Goal: Transaction & Acquisition: Book appointment/travel/reservation

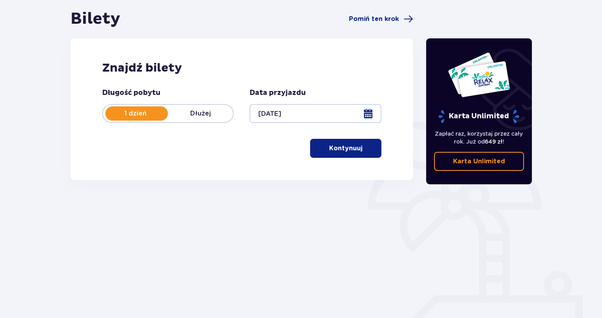
scroll to position [85, 0]
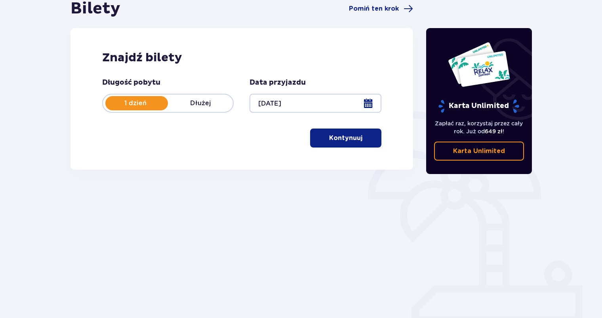
click at [355, 141] on p "Kontynuuj" at bounding box center [345, 138] width 33 height 9
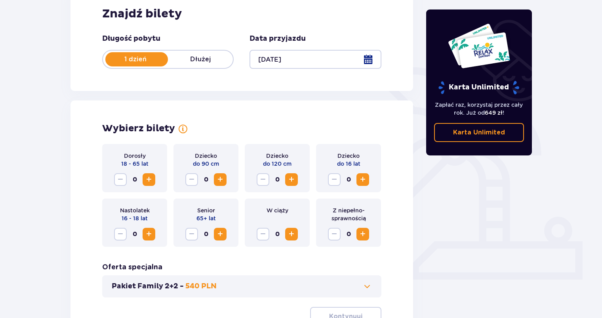
scroll to position [128, 0]
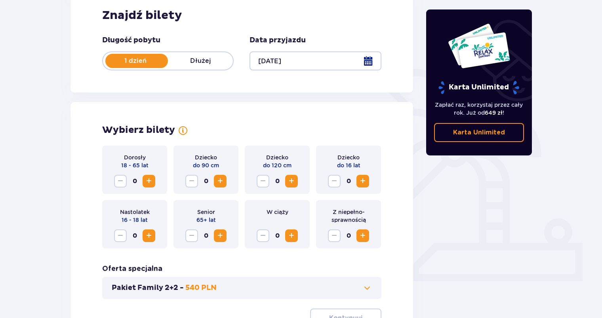
click at [149, 179] on span "Zwiększ" at bounding box center [149, 182] width 10 height 10
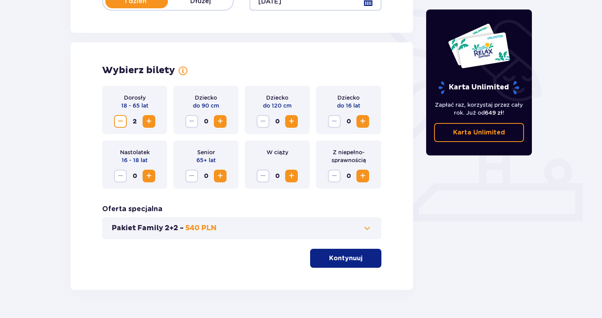
scroll to position [207, 0]
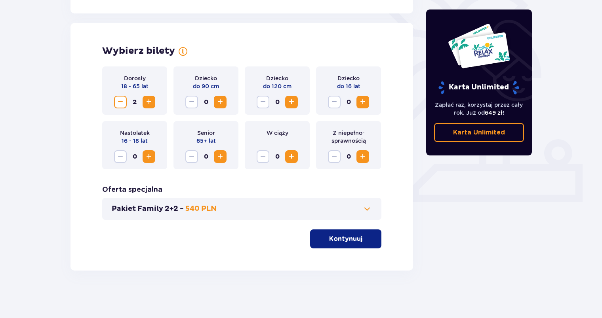
click at [353, 246] on button "Kontynuuj" at bounding box center [345, 239] width 71 height 19
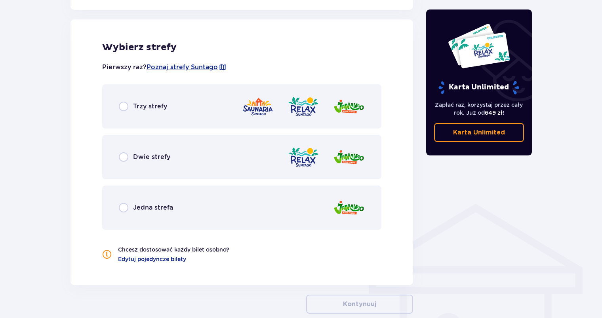
scroll to position [440, 0]
click at [121, 107] on input "radio" at bounding box center [124, 106] width 10 height 10
radio input "true"
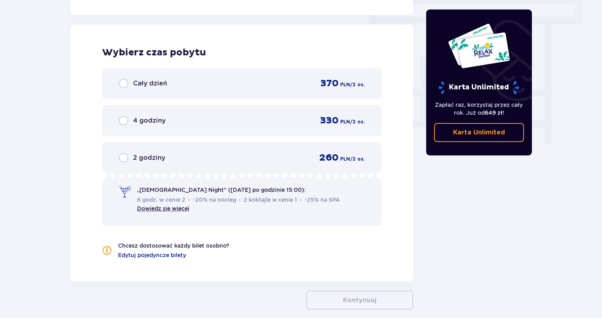
scroll to position [715, 0]
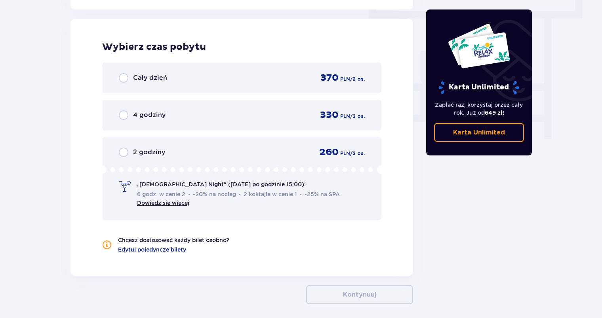
click at [159, 77] on span "Cały dzień" at bounding box center [150, 78] width 34 height 9
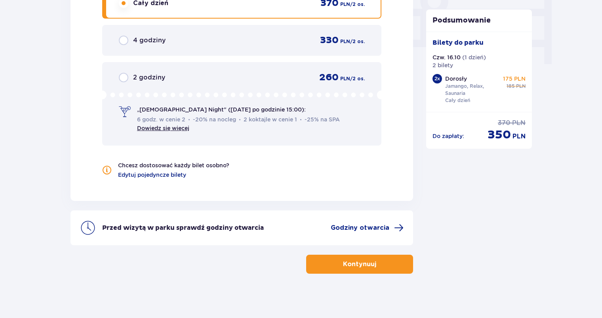
scroll to position [793, 0]
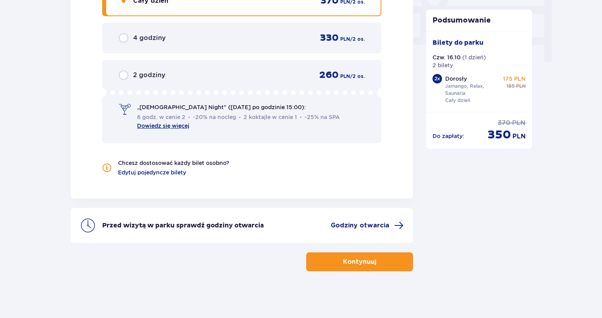
click at [175, 127] on link "Dowiedz się więcej" at bounding box center [163, 126] width 52 height 6
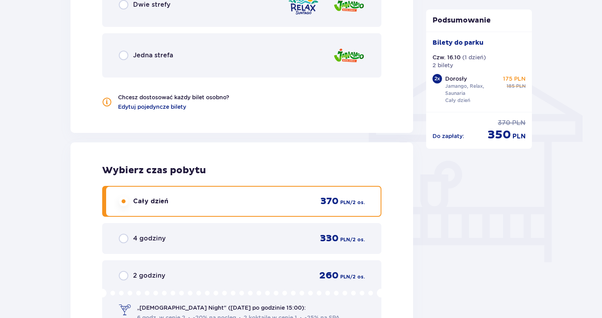
scroll to position [713, 0]
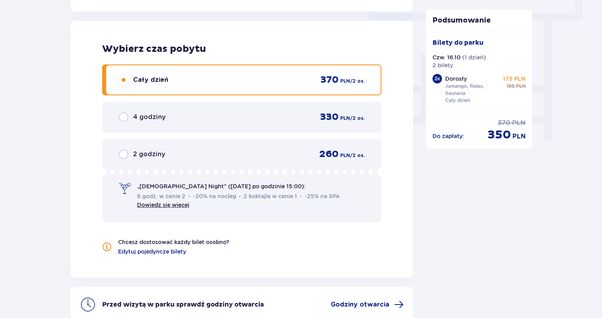
click at [210, 187] on span "„Ladies Night" (czwartek po godzinie 15:00):" at bounding box center [221, 187] width 169 height 8
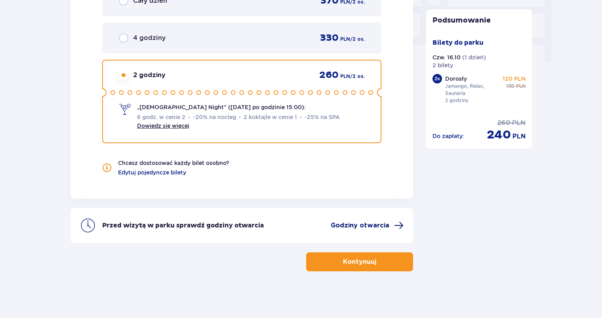
scroll to position [753, 0]
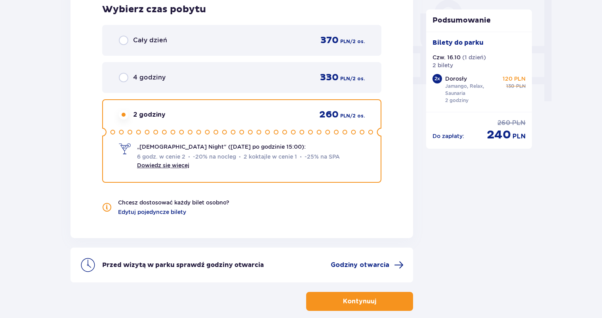
click at [170, 145] on span "„Ladies Night" (czwartek po godzinie 15:00):" at bounding box center [221, 147] width 169 height 8
click at [146, 149] on span "„[DEMOGRAPHIC_DATA] Night" ([DATE] po godzinie 15:00):" at bounding box center [221, 147] width 169 height 8
click at [153, 162] on span "Dowiedz się więcej" at bounding box center [163, 166] width 52 height 8
click at [155, 165] on link "Dowiedz się więcej" at bounding box center [163, 165] width 52 height 6
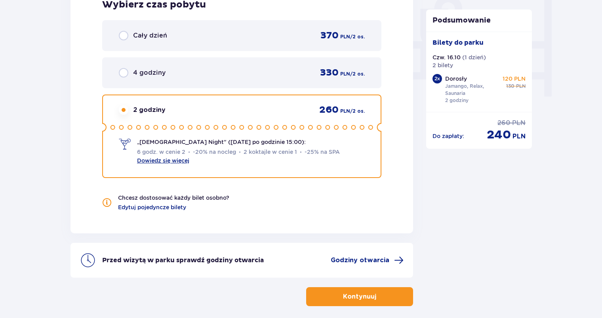
scroll to position [793, 0]
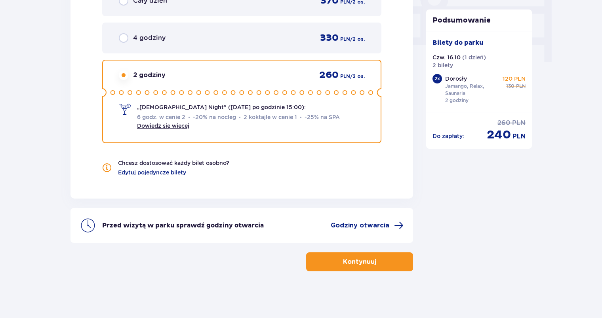
click at [386, 261] on button "Kontynuuj" at bounding box center [359, 262] width 107 height 19
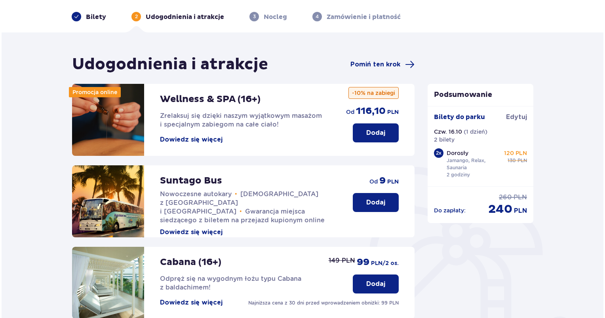
scroll to position [21, 0]
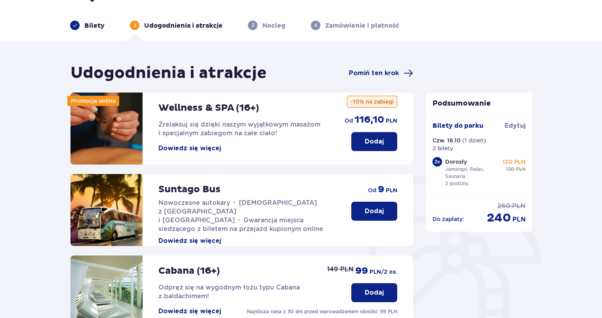
click at [204, 149] on button "Dowiedz się więcej" at bounding box center [189, 148] width 63 height 9
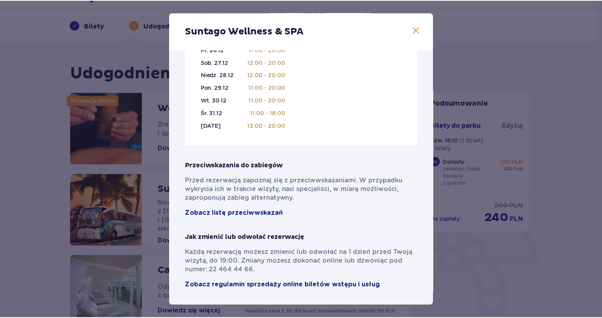
scroll to position [538, 0]
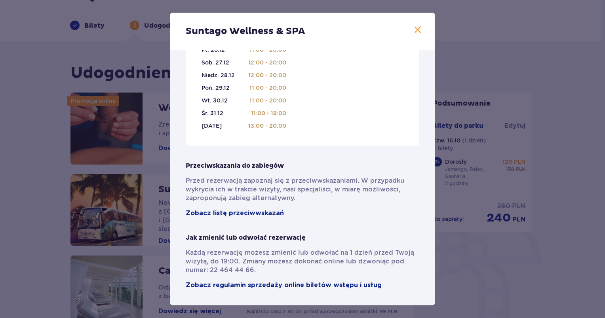
click at [526, 268] on div "Suntago Wellness & SPA Pełni pasji profesjonaliści , którzy pomogą Ci dobrać za…" at bounding box center [302, 159] width 605 height 318
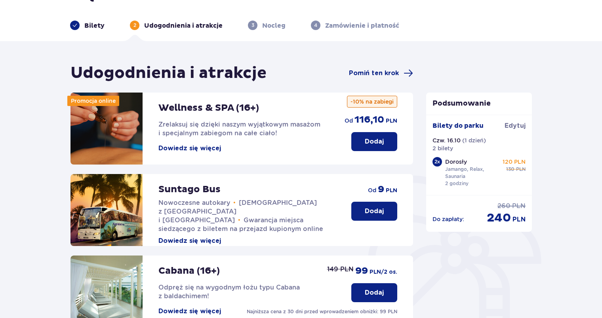
click at [386, 141] on button "Dodaj" at bounding box center [374, 141] width 46 height 19
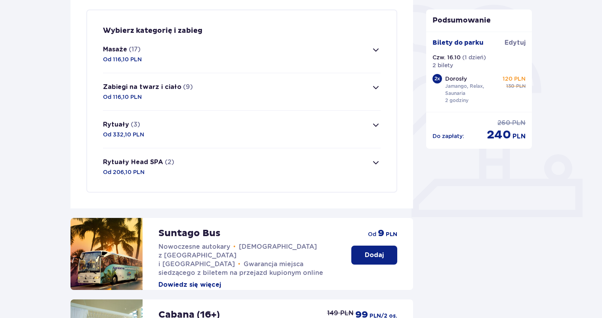
scroll to position [152, 0]
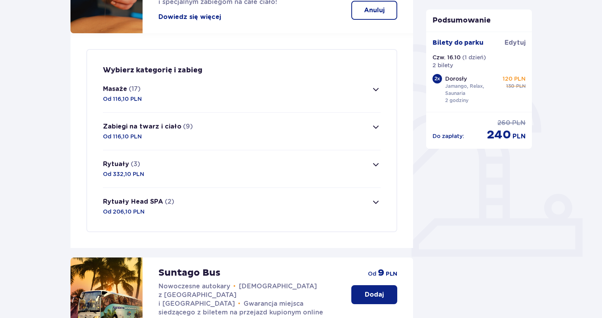
click at [371, 90] on span "button" at bounding box center [376, 90] width 10 height 10
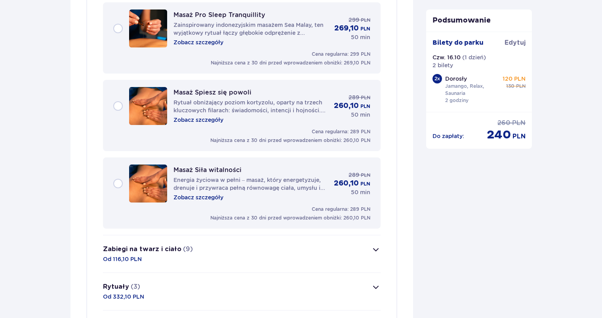
scroll to position [1375, 0]
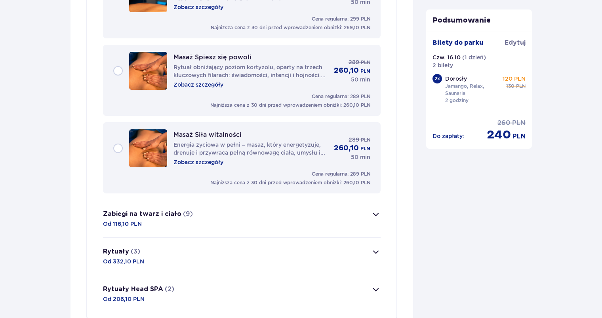
click at [363, 212] on button "Zabiegi na twarz i ciało (9) Od 116,10 PLN" at bounding box center [242, 218] width 278 height 37
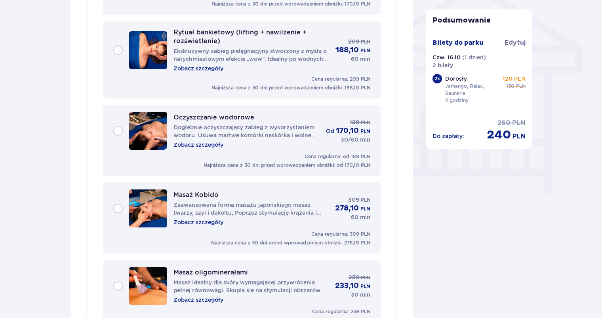
scroll to position [740, 0]
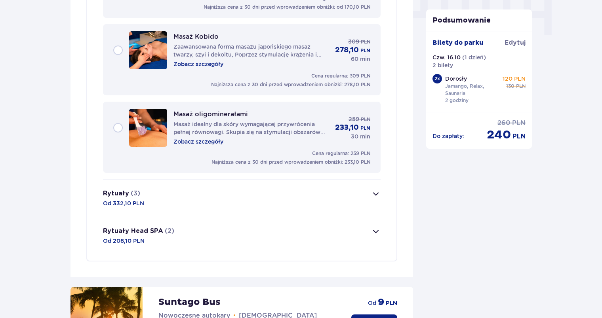
click at [346, 196] on button "Rytuały (3) Od 332,10 PLN" at bounding box center [242, 198] width 278 height 37
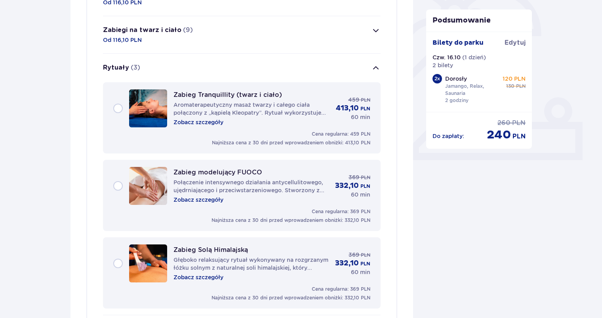
scroll to position [262, 0]
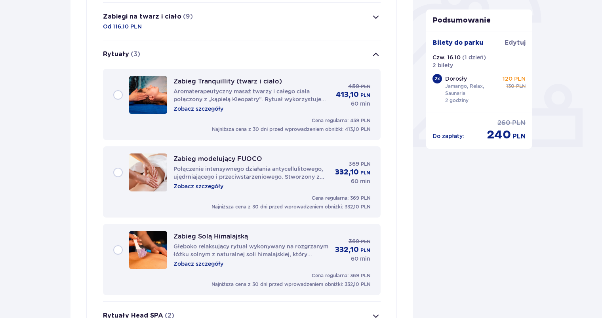
click at [382, 56] on div "Wybierz kategorię i zabieg Masaże (17) Od 116,10 PLN Masaż Suntago To nasz auto…" at bounding box center [241, 143] width 311 height 408
click at [379, 56] on span "button" at bounding box center [376, 55] width 10 height 10
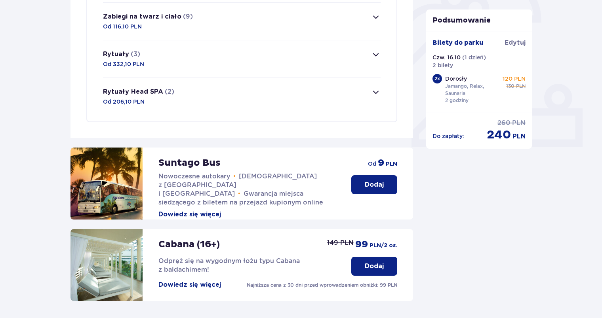
click at [378, 90] on span "button" at bounding box center [376, 93] width 10 height 10
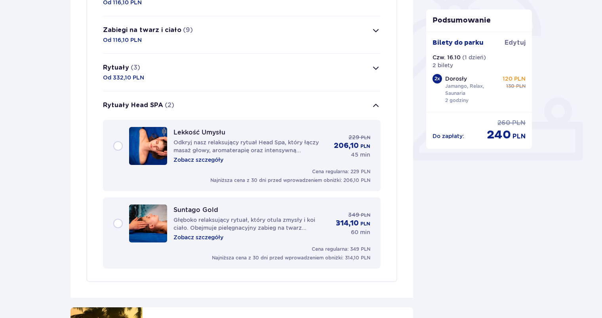
scroll to position [221, 0]
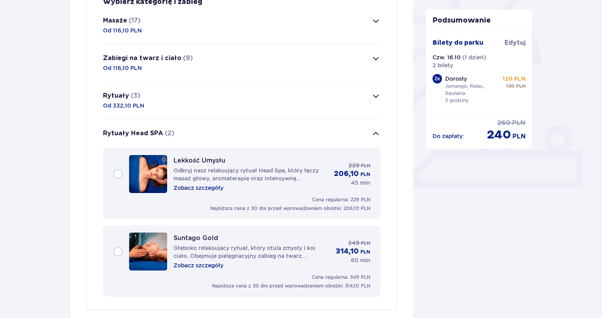
click at [375, 132] on span "button" at bounding box center [376, 134] width 10 height 10
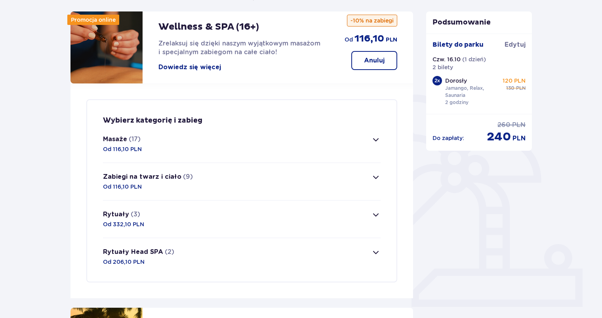
click at [376, 141] on span "button" at bounding box center [376, 140] width 10 height 10
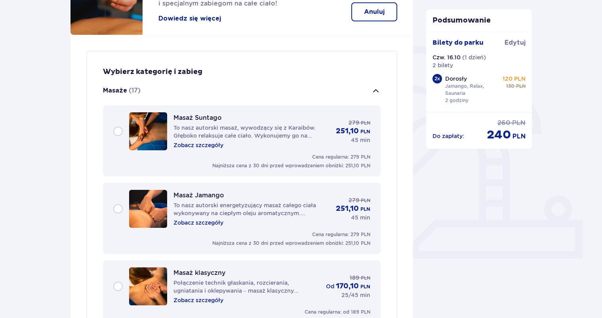
scroll to position [148, 0]
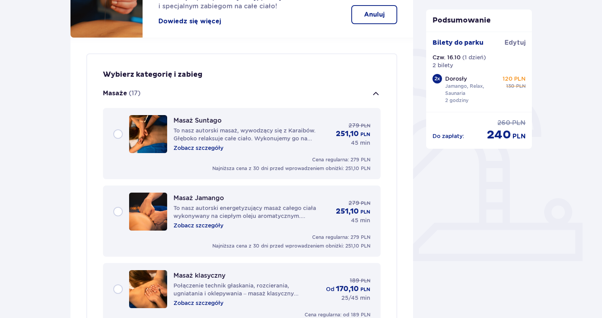
click at [373, 92] on span "button" at bounding box center [376, 94] width 10 height 10
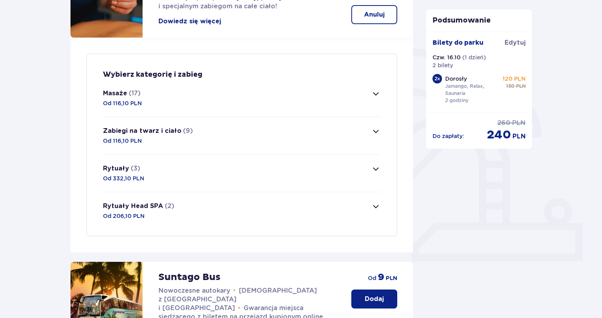
click at [379, 130] on span "button" at bounding box center [376, 132] width 10 height 10
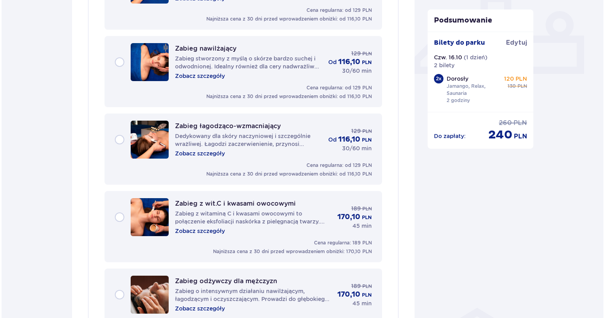
scroll to position [463, 0]
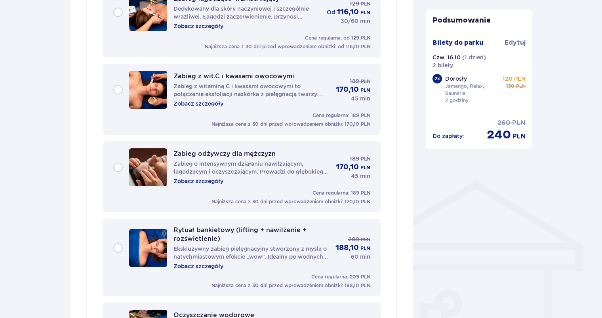
click at [198, 177] on p "Zobacz szczegóły" at bounding box center [198, 181] width 50 height 8
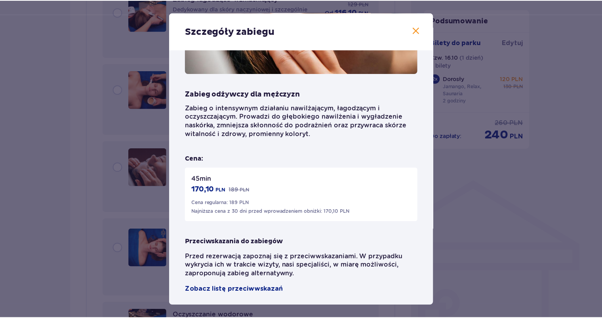
scroll to position [92, 0]
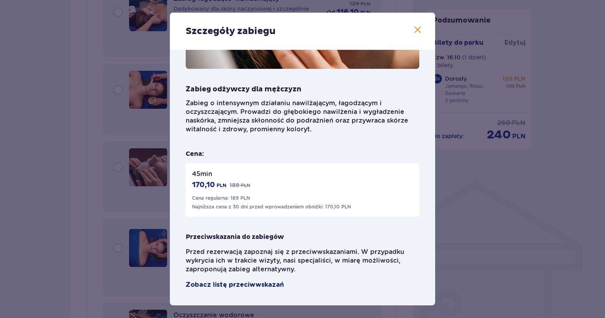
click at [255, 287] on span "Zobacz listę przeciwwskazań" at bounding box center [235, 285] width 98 height 10
click at [416, 25] on span at bounding box center [418, 30] width 10 height 10
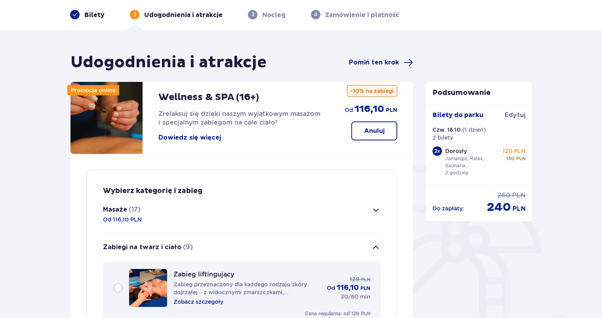
scroll to position [27, 0]
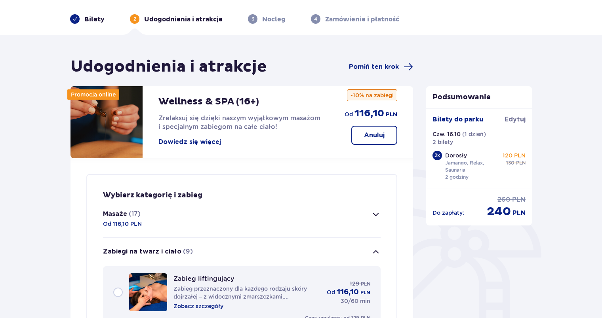
click at [380, 139] on p "Anuluj" at bounding box center [374, 135] width 21 height 9
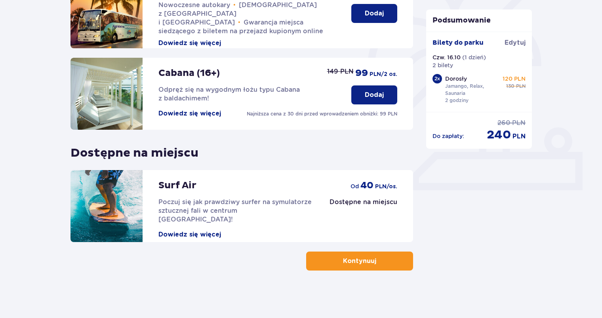
scroll to position [0, 0]
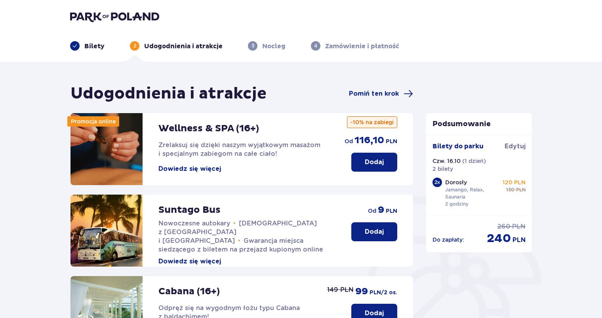
click at [100, 49] on p "Bilety" at bounding box center [94, 46] width 20 height 9
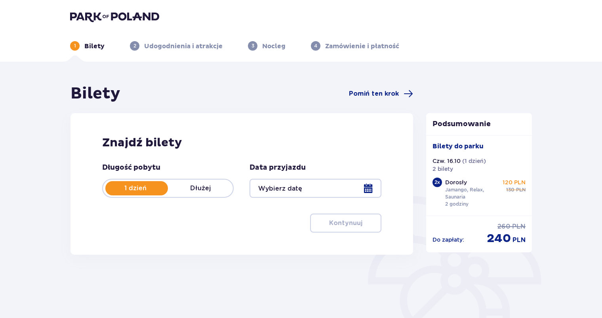
type input "16.10.25"
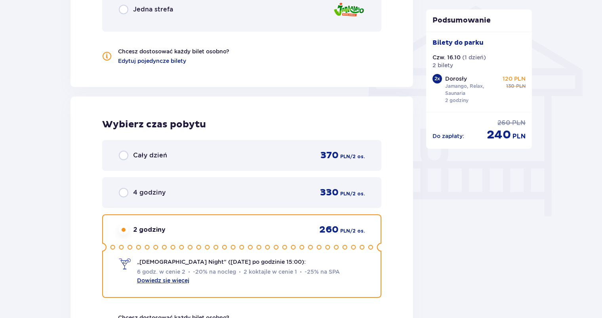
scroll to position [753, 0]
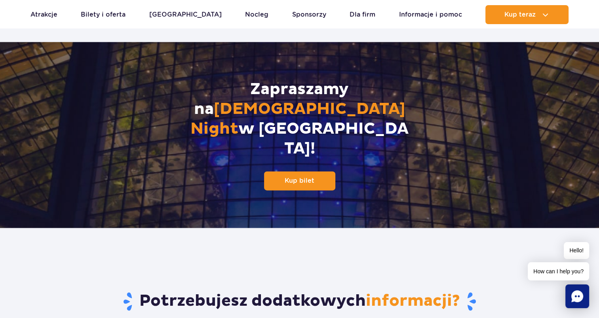
scroll to position [1030, 0]
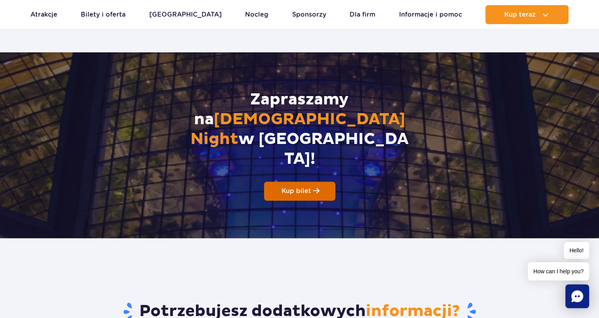
click at [313, 188] on span at bounding box center [316, 191] width 6 height 7
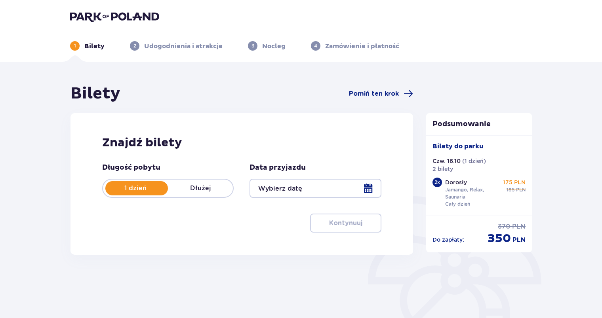
type input "[DATE]"
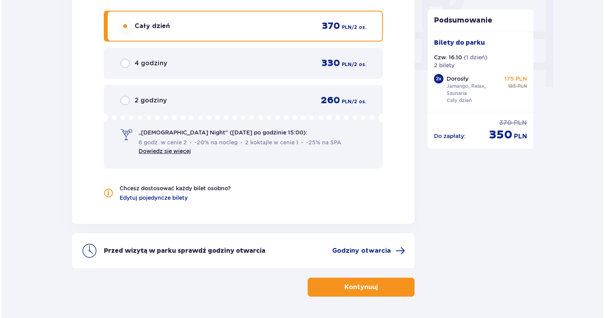
scroll to position [793, 0]
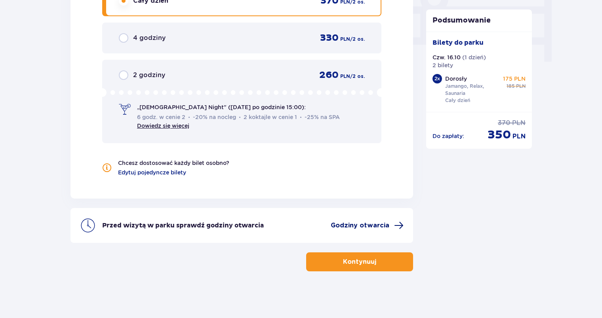
click at [368, 225] on span "Godziny otwarcia" at bounding box center [360, 225] width 59 height 9
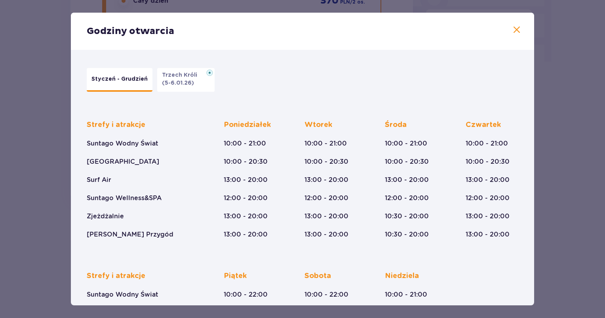
click at [516, 30] on span at bounding box center [517, 30] width 10 height 10
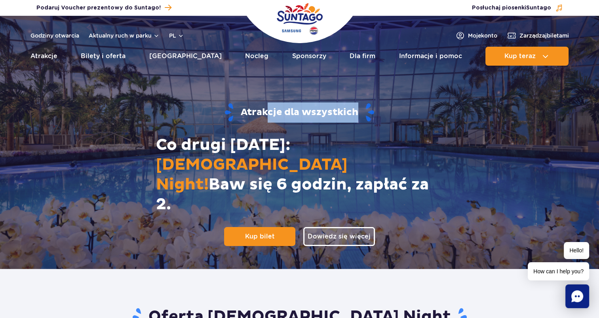
drag, startPoint x: 268, startPoint y: 131, endPoint x: 360, endPoint y: 139, distance: 92.3
click at [360, 123] on strong "Atrakcje dla wszystkich" at bounding box center [299, 113] width 509 height 20
click at [272, 123] on strong "Atrakcje dla wszystkich" at bounding box center [299, 113] width 509 height 20
click at [335, 232] on span "Dowiedz się więcej" at bounding box center [339, 236] width 63 height 9
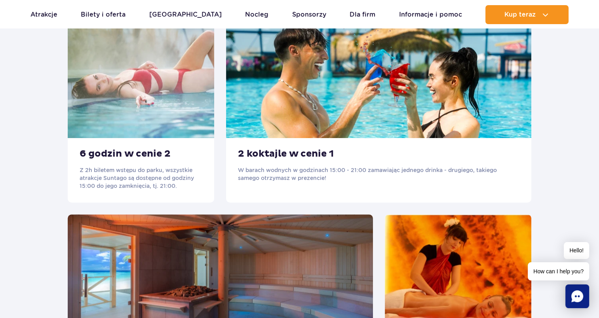
scroll to position [428, 0]
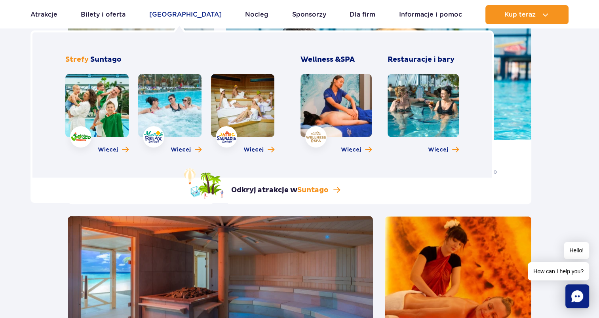
click at [176, 13] on link "[GEOGRAPHIC_DATA]" at bounding box center [185, 14] width 72 height 19
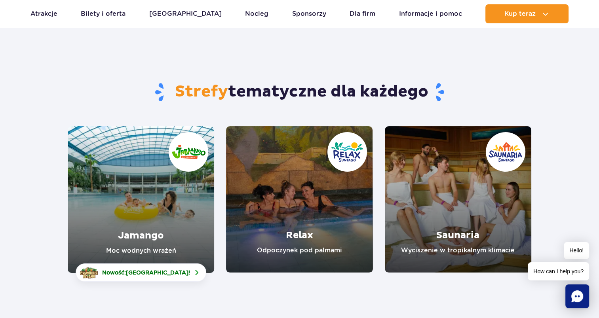
scroll to position [40, 0]
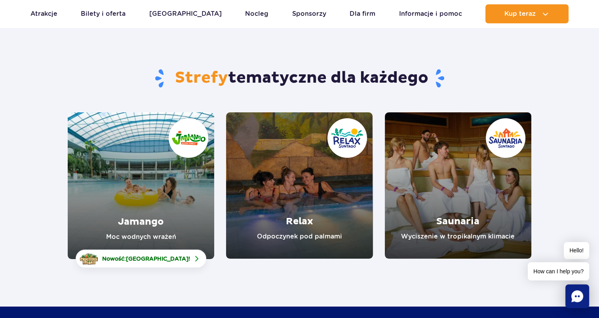
click at [444, 184] on link "Saunaria" at bounding box center [458, 185] width 147 height 147
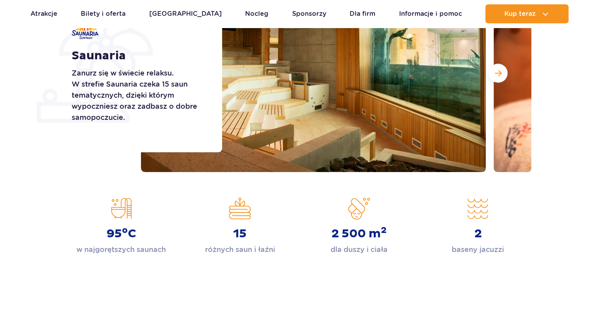
scroll to position [158, 0]
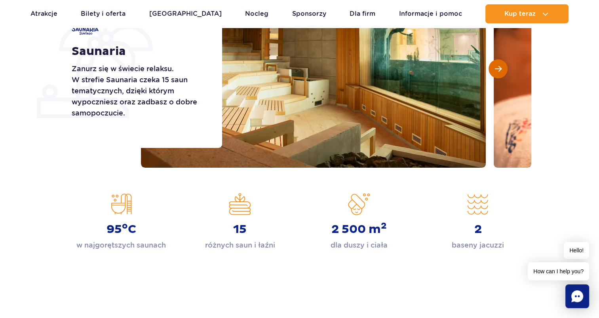
click at [493, 67] on button "Następny slajd" at bounding box center [498, 68] width 19 height 19
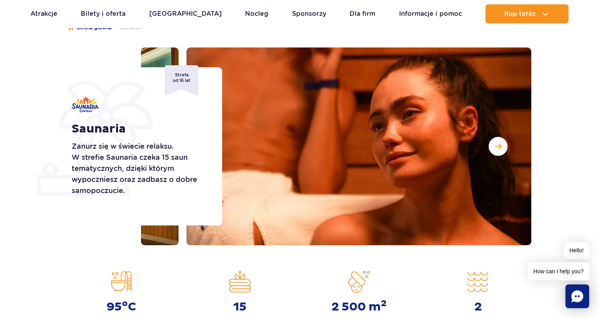
scroll to position [79, 0]
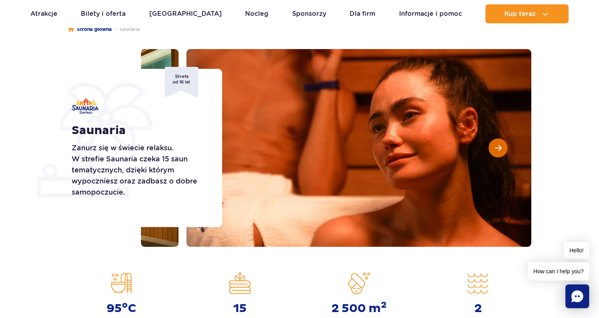
click at [499, 146] on span "Następny slajd" at bounding box center [498, 148] width 7 height 7
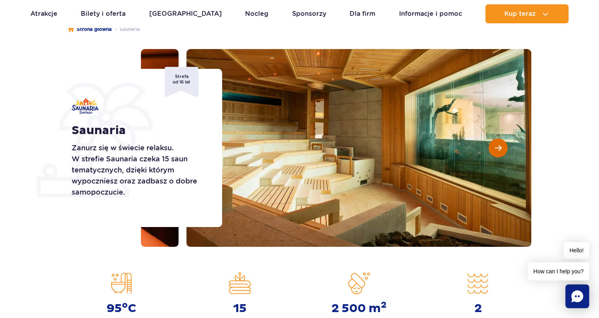
click at [499, 146] on span "Następny slajd" at bounding box center [498, 148] width 7 height 7
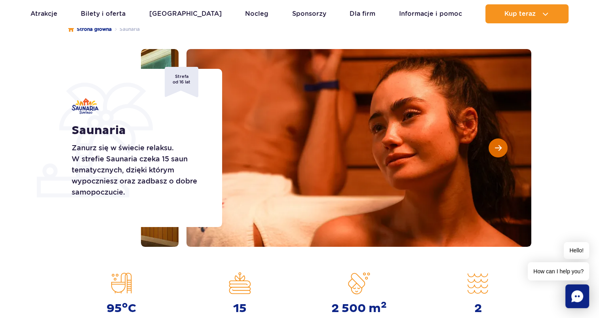
click at [499, 146] on span "Następny slajd" at bounding box center [498, 148] width 7 height 7
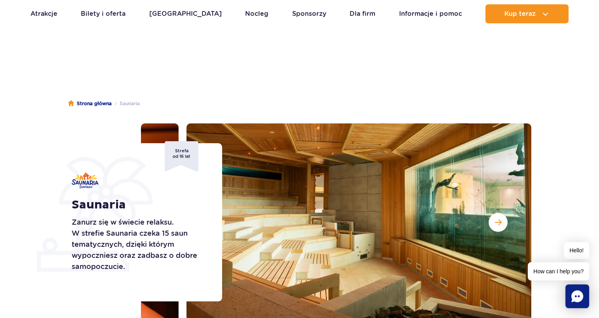
scroll to position [0, 0]
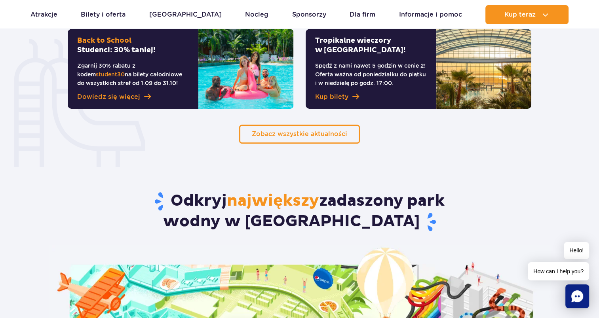
scroll to position [554, 0]
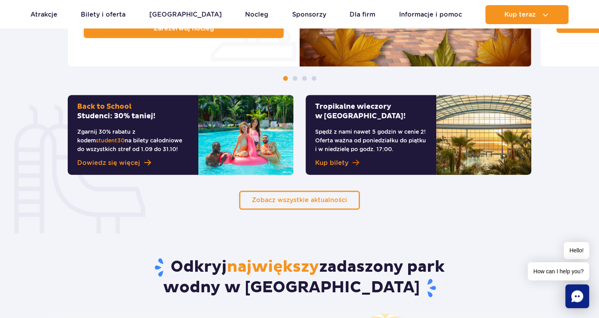
click at [341, 164] on span "Kup bilety" at bounding box center [331, 163] width 33 height 10
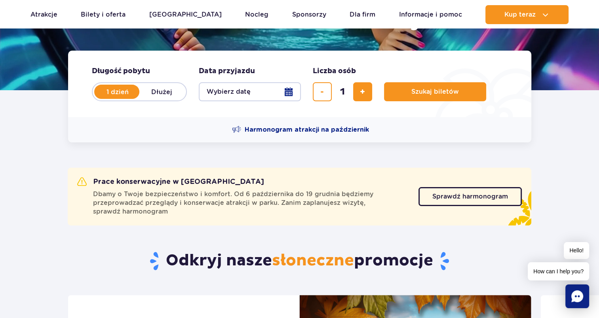
scroll to position [0, 0]
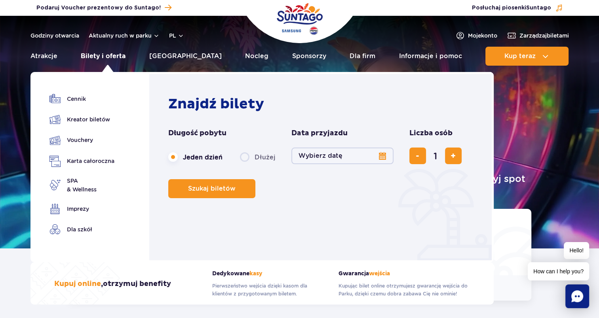
click at [95, 56] on link "Bilety i oferta" at bounding box center [103, 56] width 45 height 19
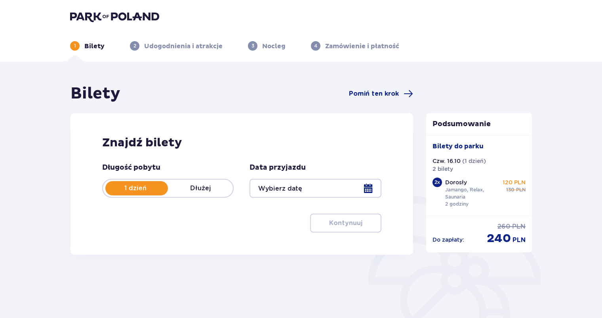
type input "[DATE]"
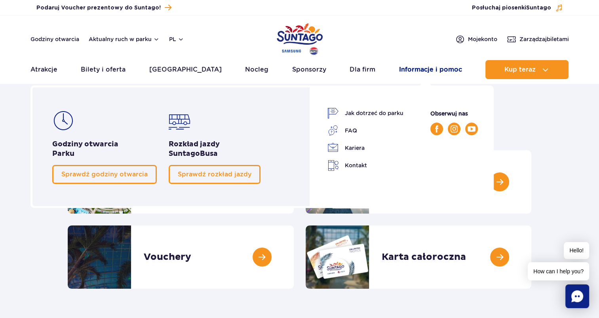
click at [415, 70] on link "Informacje i pomoc" at bounding box center [430, 69] width 63 height 19
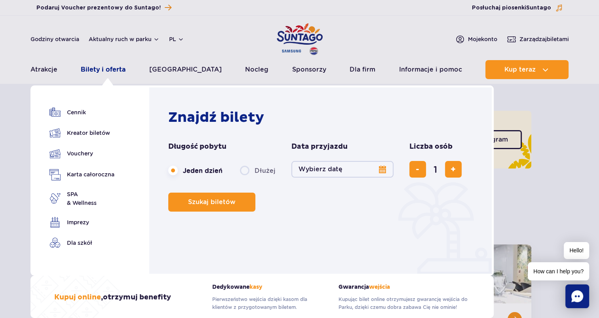
click at [125, 71] on link "Bilety i oferta" at bounding box center [103, 69] width 45 height 19
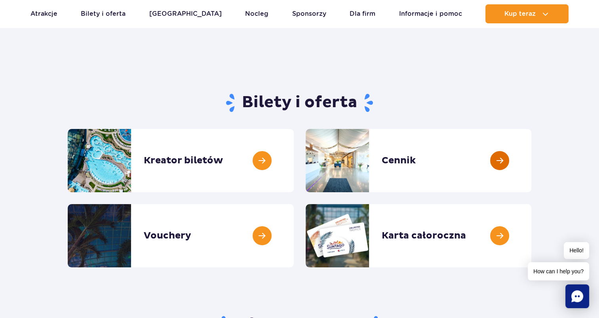
scroll to position [40, 0]
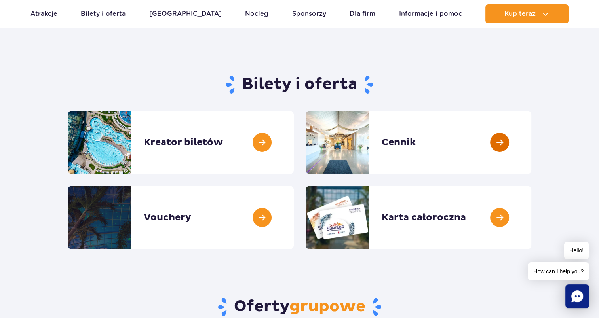
click at [532, 156] on link at bounding box center [532, 142] width 0 height 63
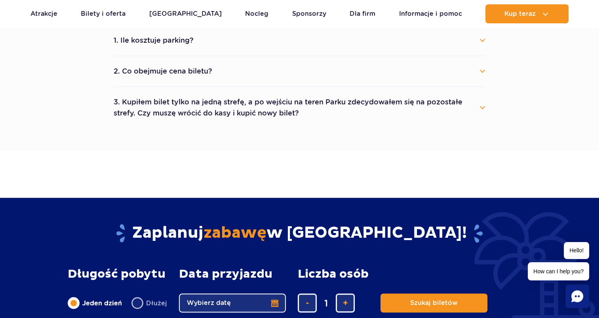
scroll to position [317, 0]
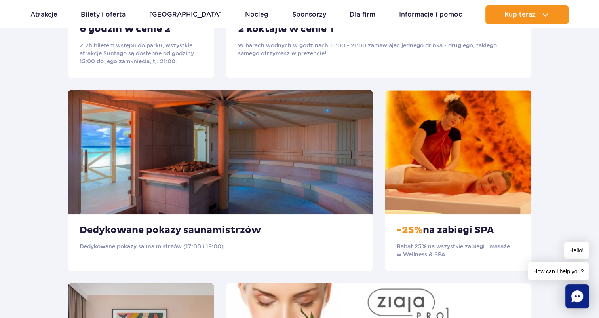
scroll to position [554, 0]
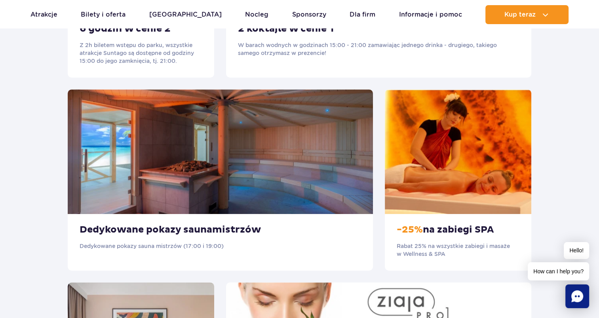
click at [454, 238] on div "-25% na zabiegi SPA Rabat 25% na wszystkie zabiegi i masaże w Wellness & SPA" at bounding box center [458, 242] width 147 height 57
click at [443, 184] on img at bounding box center [458, 152] width 147 height 125
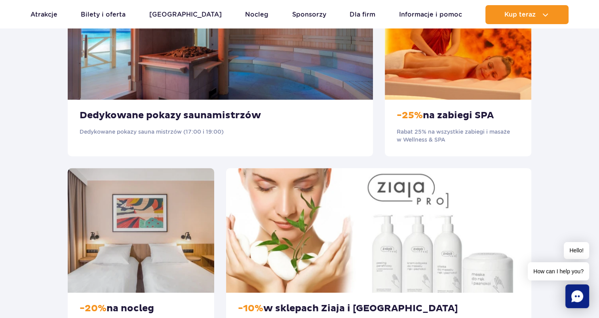
scroll to position [673, 0]
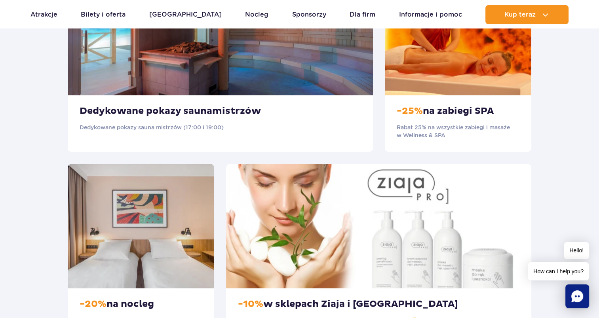
click at [294, 94] on img at bounding box center [220, 33] width 305 height 125
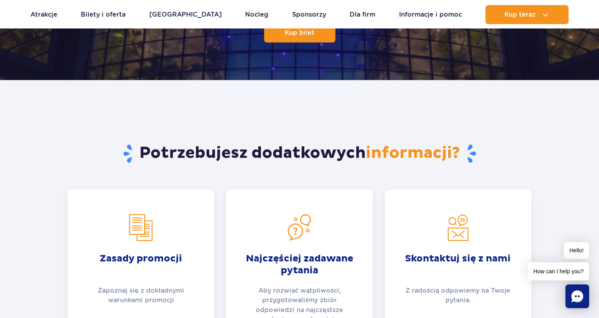
scroll to position [1228, 0]
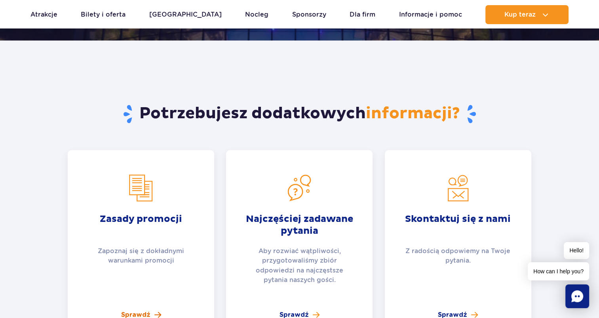
click at [132, 310] on span "Sprawdź" at bounding box center [135, 315] width 29 height 10
click at [312, 247] on p "Aby rozwiać wątpliwości, przygotowaliśmy zbiór odpowiedzi na najczęstsze pytani…" at bounding box center [300, 266] width 112 height 38
click at [291, 310] on span "Sprawdź" at bounding box center [294, 315] width 29 height 10
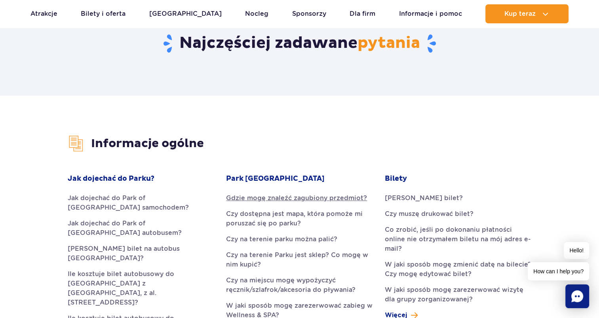
scroll to position [119, 0]
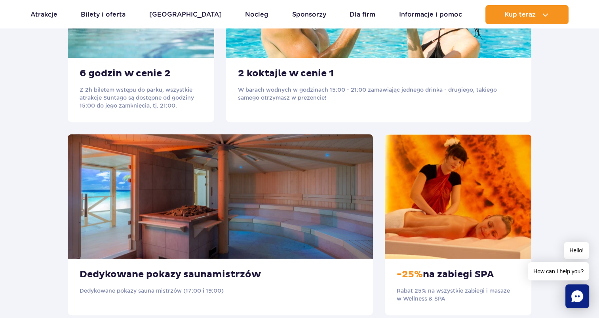
scroll to position [515, 0]
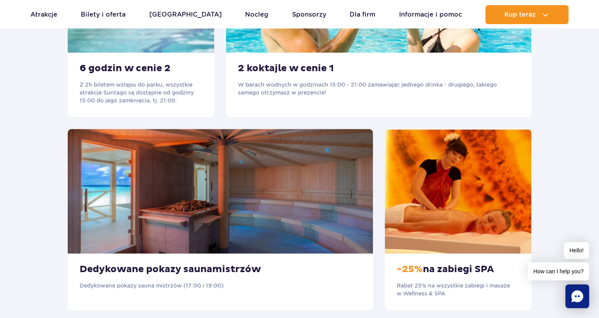
click at [204, 257] on div "Dedykowane pokazy saunamistrzów Dedykowane pokazy sauna mistrzów (17:00 i 19:00)" at bounding box center [220, 278] width 305 height 49
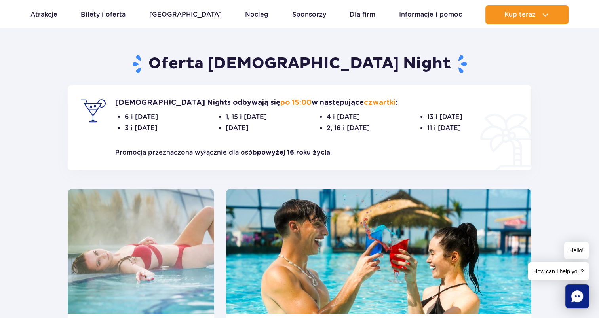
scroll to position [79, 0]
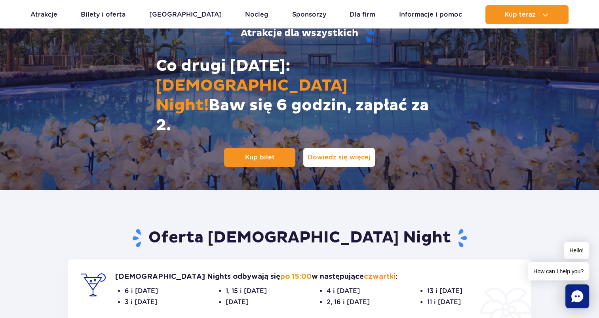
click at [343, 153] on span "Dowiedz się więcej" at bounding box center [339, 157] width 63 height 9
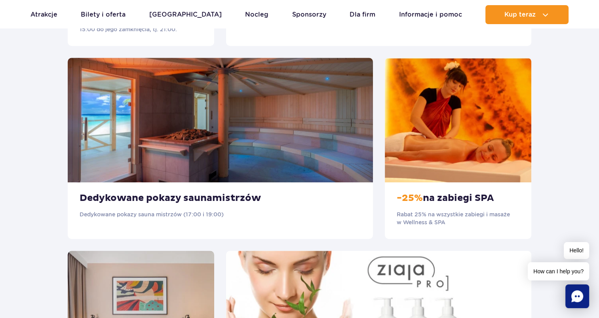
scroll to position [586, 0]
click at [434, 158] on img at bounding box center [458, 120] width 147 height 125
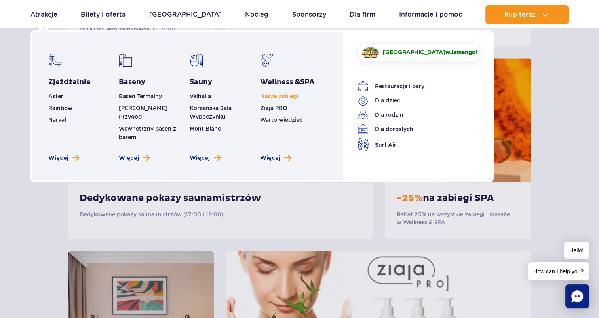
click at [291, 96] on link "Nasze zabiegi" at bounding box center [279, 96] width 38 height 6
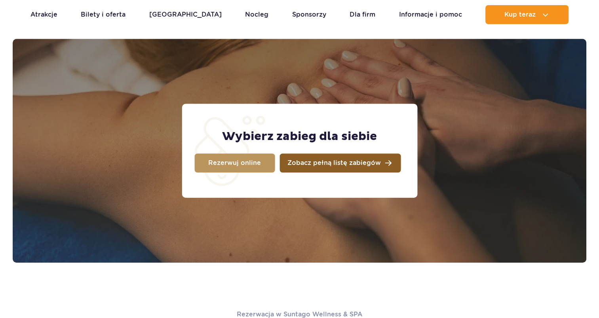
scroll to position [624, 0]
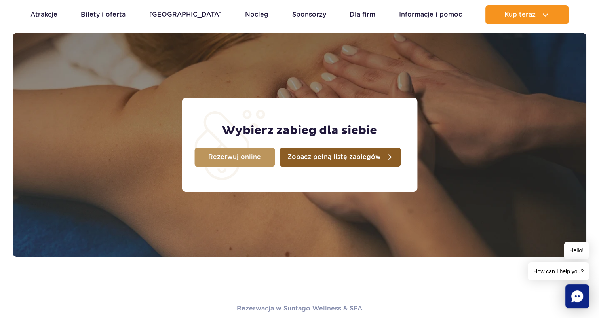
click at [346, 158] on span "Zobacz pełną listę zabiegów" at bounding box center [334, 157] width 93 height 6
